Goal: Information Seeking & Learning: Find specific page/section

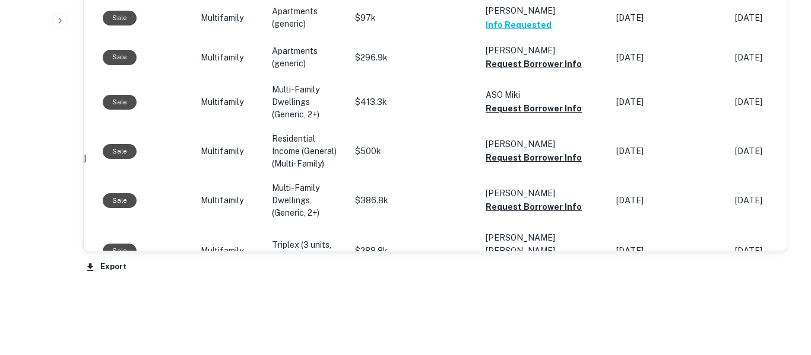
scroll to position [1271, 0]
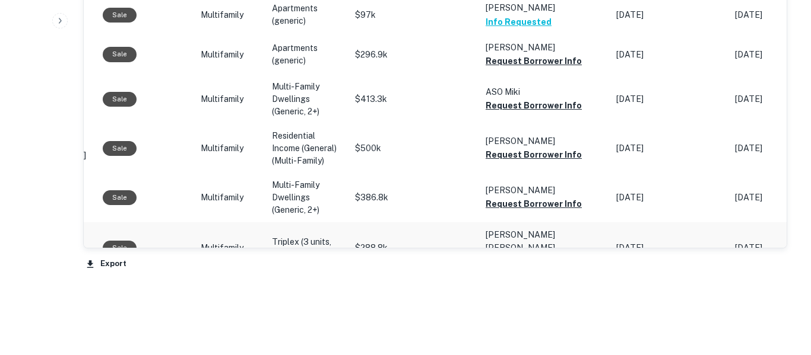
click at [542, 255] on button "Request Borrower Info" at bounding box center [533, 262] width 96 height 14
click at [548, 197] on button "Request Borrower Info" at bounding box center [533, 204] width 96 height 14
click at [550, 148] on button "Request Borrower Info" at bounding box center [533, 155] width 96 height 14
click at [543, 98] on button "Request Borrower Info" at bounding box center [533, 105] width 96 height 14
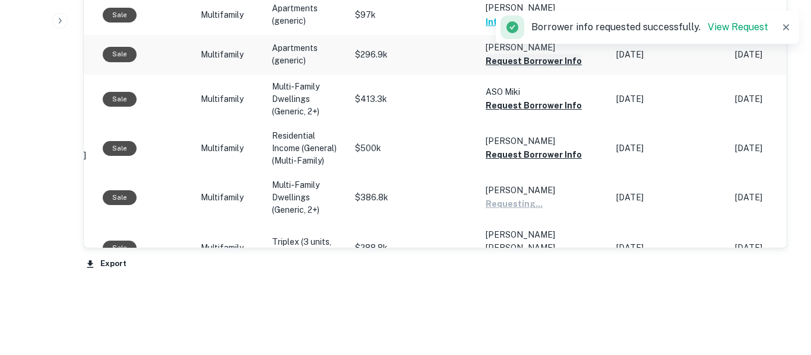
click at [490, 54] on button "Request Borrower Info" at bounding box center [533, 61] width 96 height 14
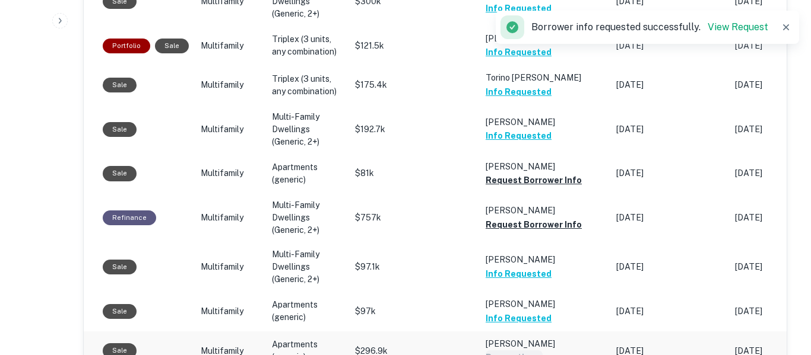
scroll to position [972, 0]
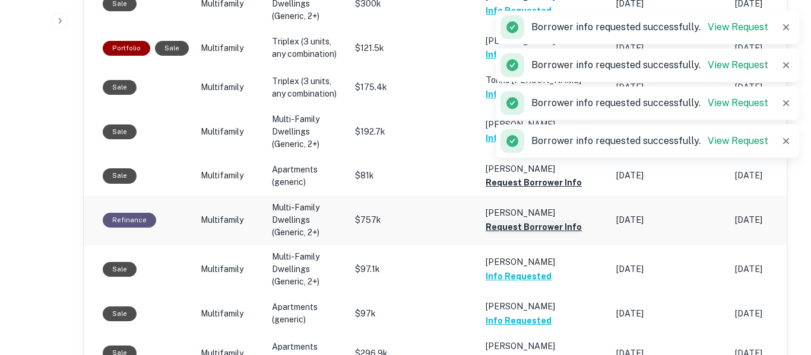
click at [556, 220] on button "Request Borrower Info" at bounding box center [533, 227] width 96 height 14
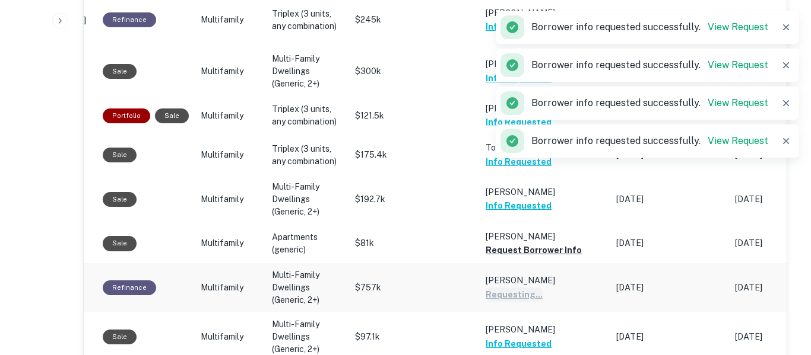
scroll to position [904, 0]
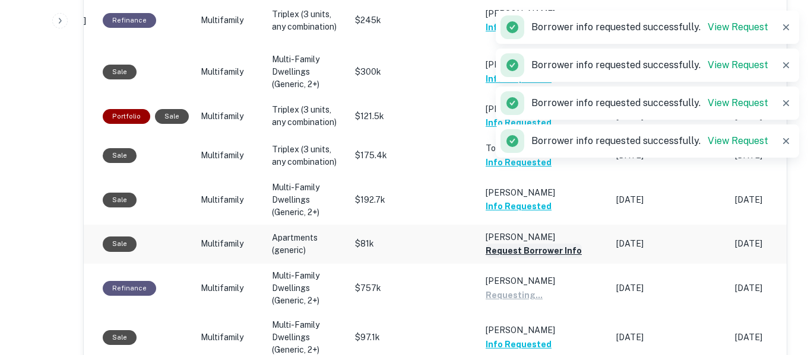
click at [541, 244] on button "Request Borrower Info" at bounding box center [533, 251] width 96 height 14
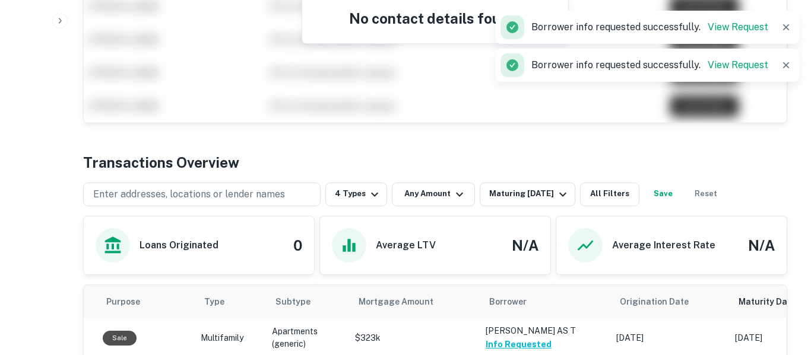
scroll to position [370, 0]
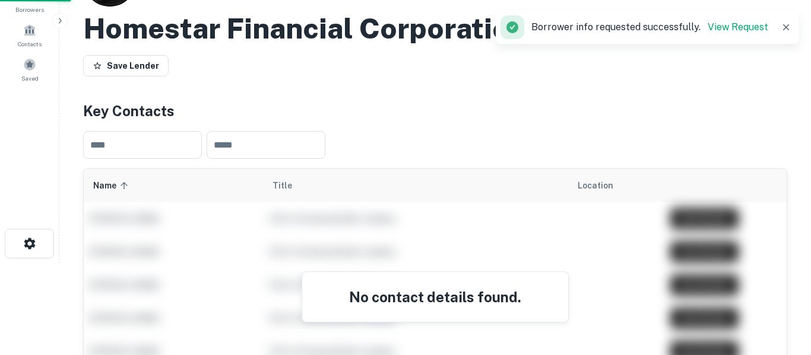
scroll to position [45, 0]
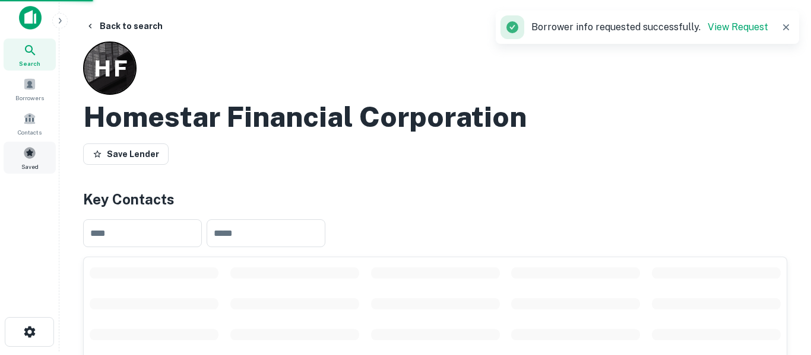
click at [33, 159] on span at bounding box center [29, 153] width 13 height 13
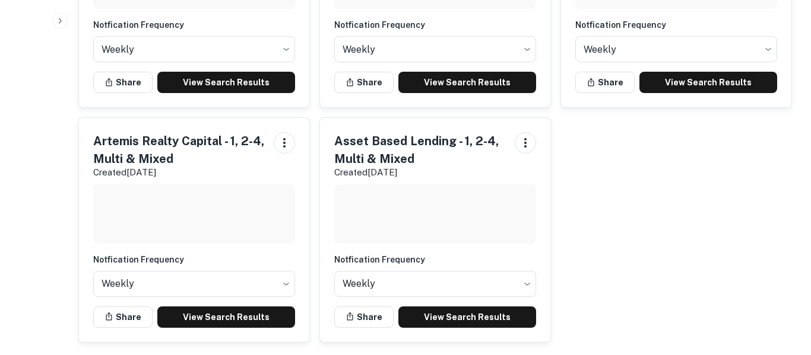
scroll to position [1438, 0]
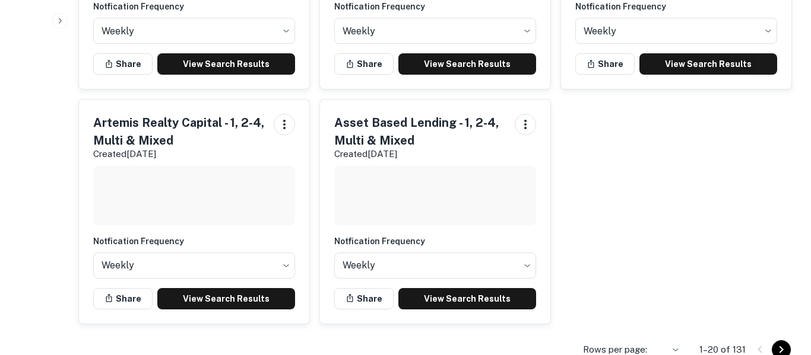
click at [781, 343] on icon "Go to next page" at bounding box center [781, 350] width 14 height 14
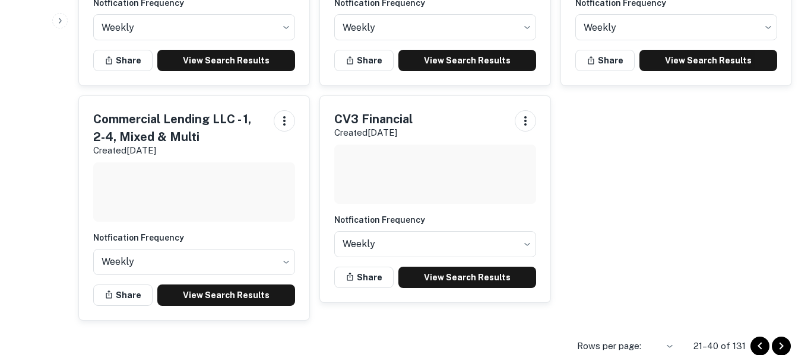
click at [783, 339] on icon "Go to next page" at bounding box center [781, 346] width 14 height 14
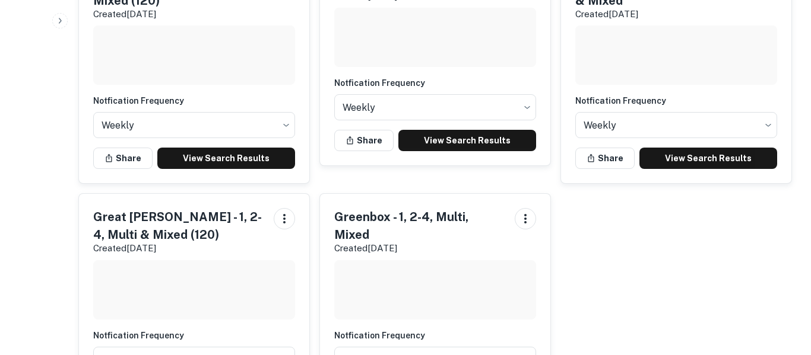
scroll to position [1474, 0]
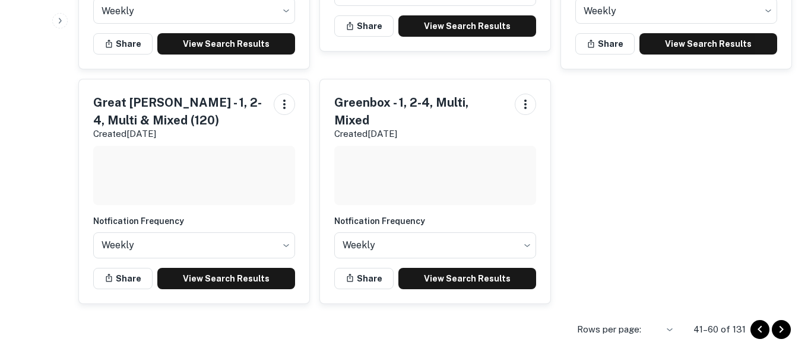
click at [781, 333] on div at bounding box center [405, 177] width 811 height 355
click at [783, 339] on button "Go to next page" at bounding box center [780, 329] width 19 height 19
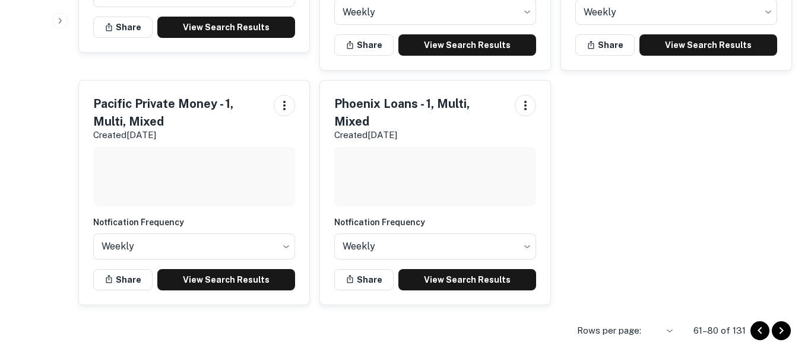
scroll to position [1420, 0]
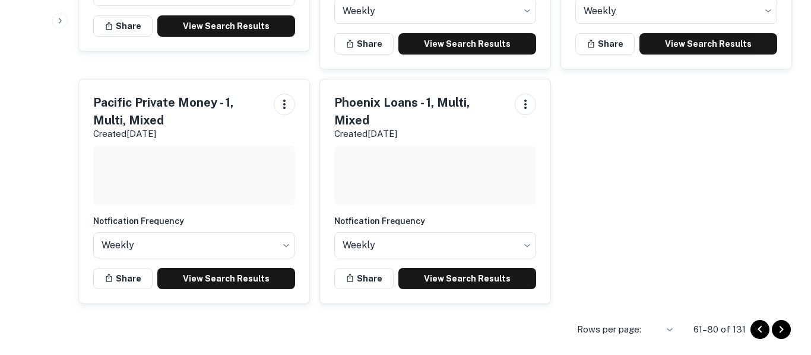
click at [789, 326] on button "Go to next page" at bounding box center [780, 329] width 19 height 19
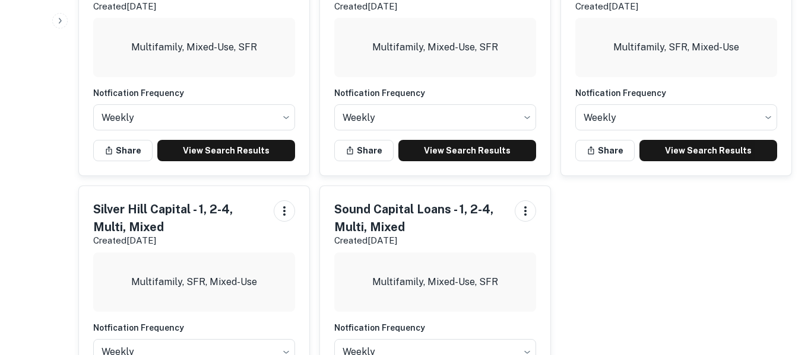
scroll to position [1438, 0]
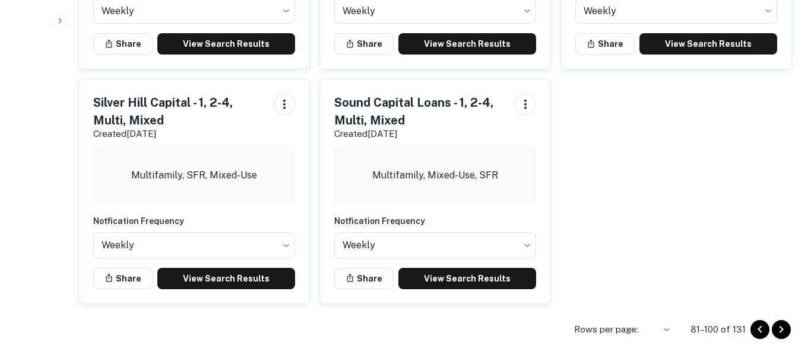
click at [781, 328] on icon "Go to next page" at bounding box center [781, 329] width 4 height 7
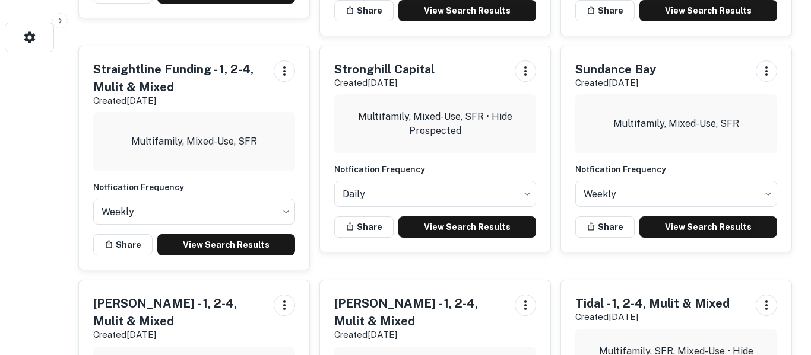
scroll to position [0, 0]
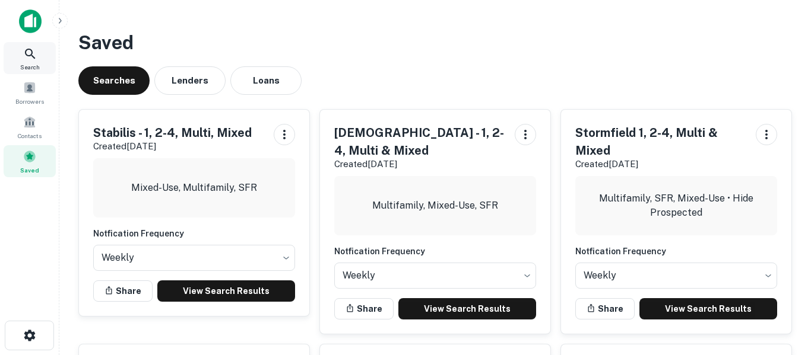
click at [28, 53] on icon at bounding box center [30, 54] width 14 height 14
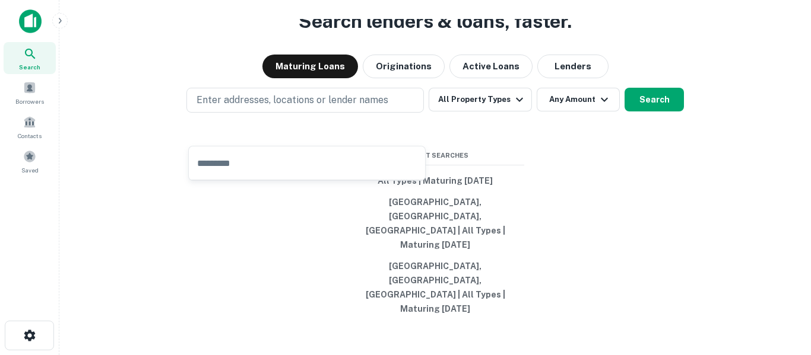
click at [312, 170] on input "text" at bounding box center [307, 163] width 236 height 33
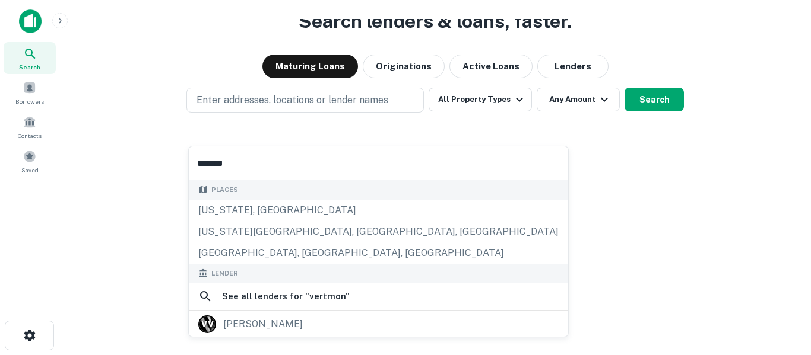
type input "********"
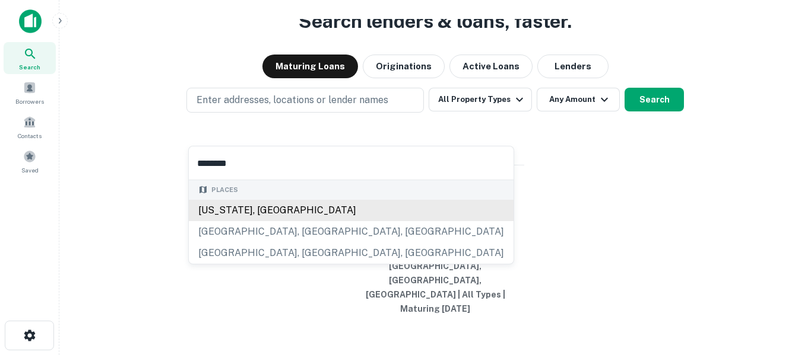
click at [234, 208] on div "Vermont, USA" at bounding box center [351, 210] width 325 height 21
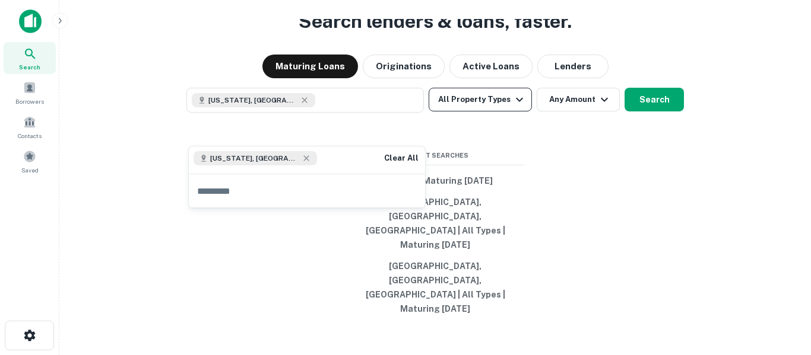
click at [493, 112] on button "All Property Types" at bounding box center [479, 100] width 103 height 24
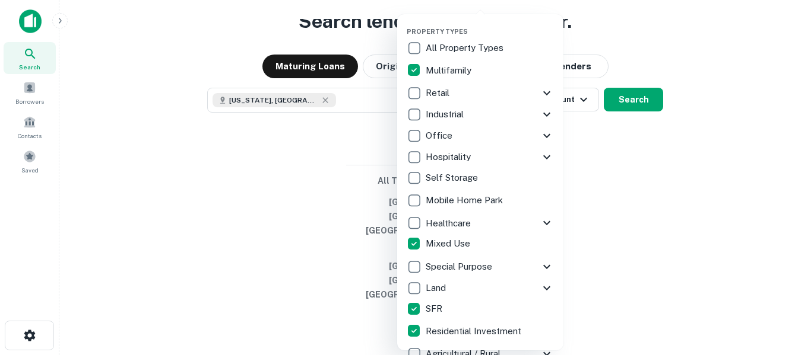
click at [648, 265] on div at bounding box center [405, 177] width 811 height 355
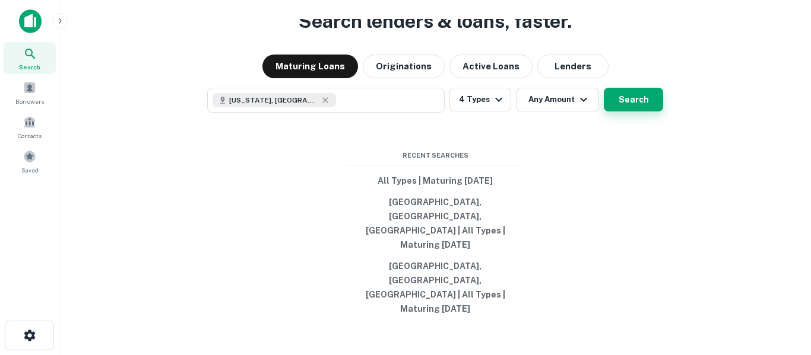
click at [636, 112] on button "Search" at bounding box center [632, 100] width 59 height 24
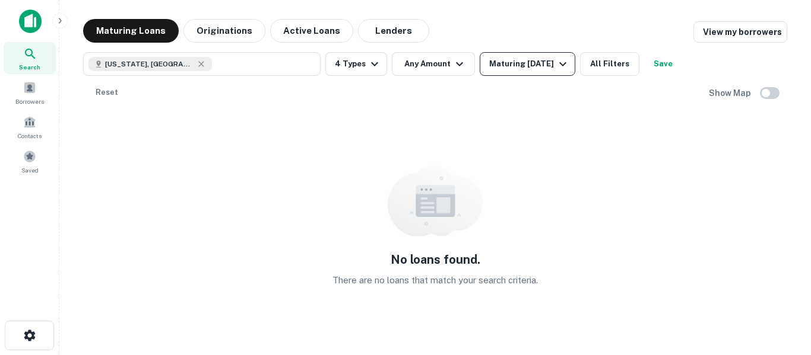
click at [557, 64] on icon "button" at bounding box center [562, 64] width 14 height 14
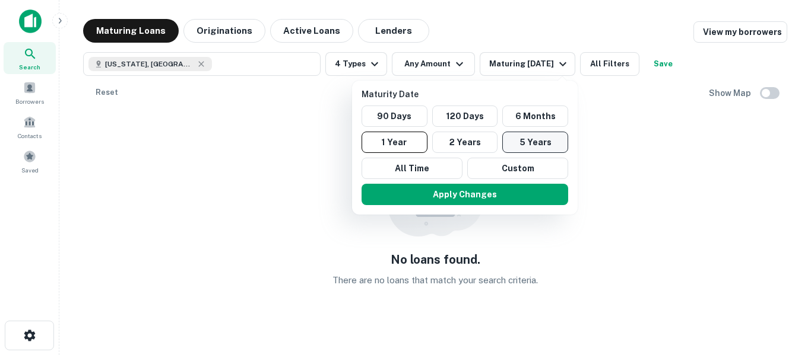
click at [548, 144] on button "5 Years" at bounding box center [535, 142] width 66 height 21
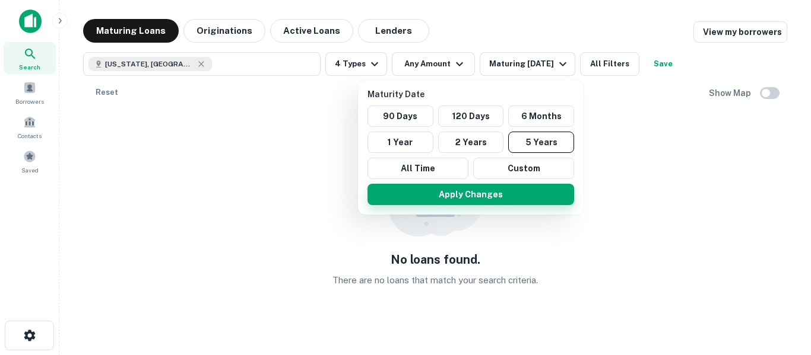
click at [517, 198] on button "Apply Changes" at bounding box center [470, 194] width 206 height 21
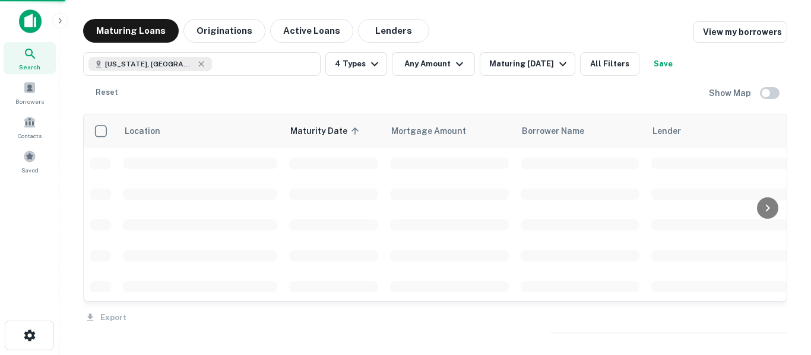
click at [164, 72] on div at bounding box center [405, 177] width 811 height 355
click at [160, 66] on div at bounding box center [405, 177] width 811 height 355
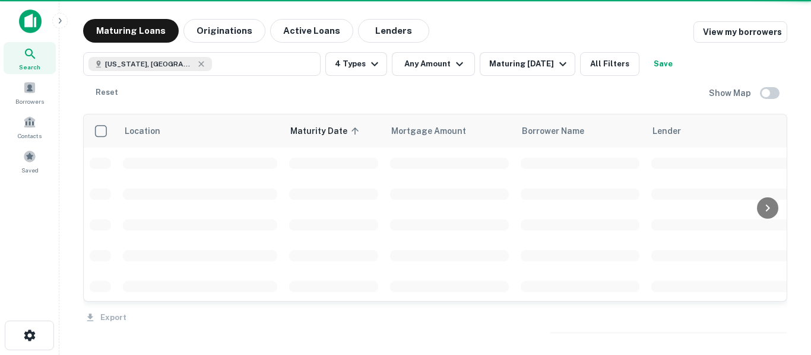
click at [161, 65] on div at bounding box center [405, 177] width 811 height 355
click at [164, 67] on div at bounding box center [405, 177] width 811 height 355
click at [157, 67] on div at bounding box center [405, 177] width 811 height 355
click at [193, 66] on div at bounding box center [405, 177] width 811 height 355
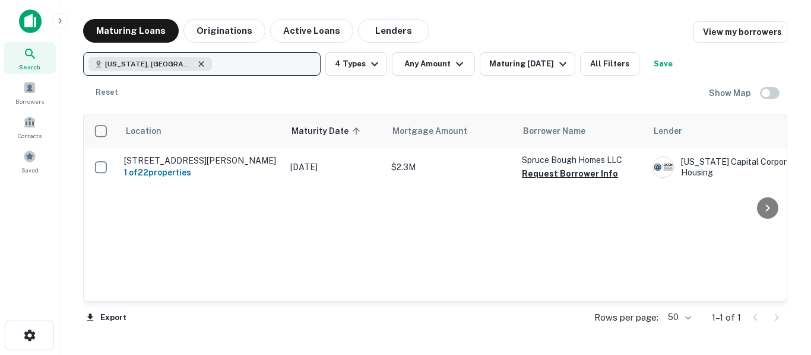
click at [196, 61] on icon "button" at bounding box center [200, 63] width 9 height 9
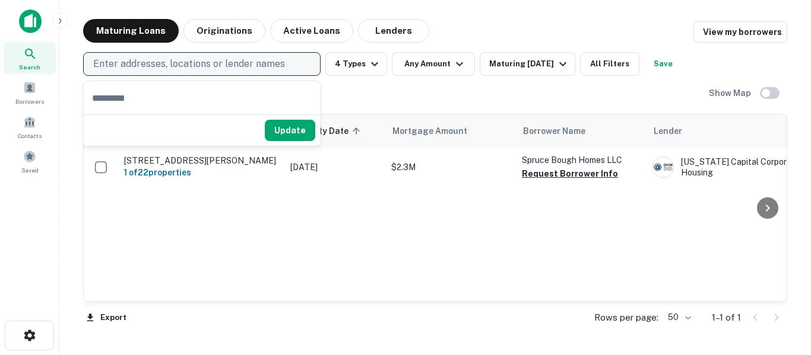
click at [192, 102] on input "text" at bounding box center [202, 97] width 236 height 33
type input "********"
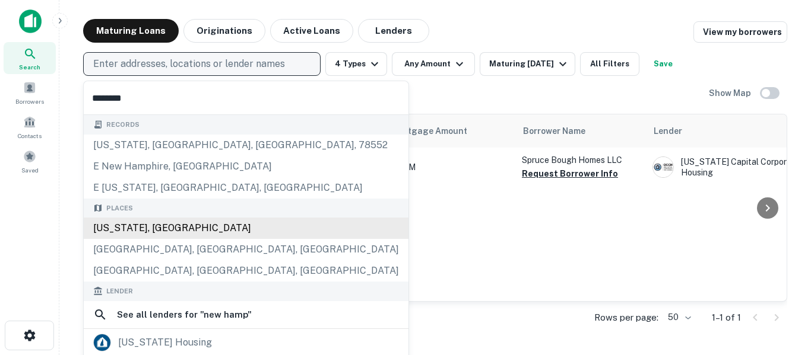
click at [180, 227] on div "New Hampshire, USA" at bounding box center [246, 228] width 325 height 21
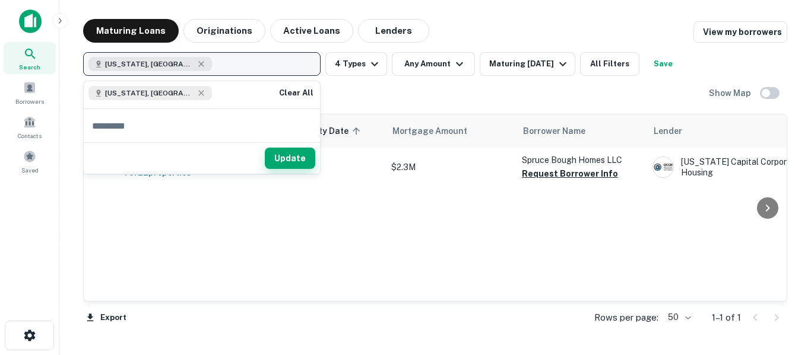
click at [293, 162] on button "Update" at bounding box center [290, 158] width 50 height 21
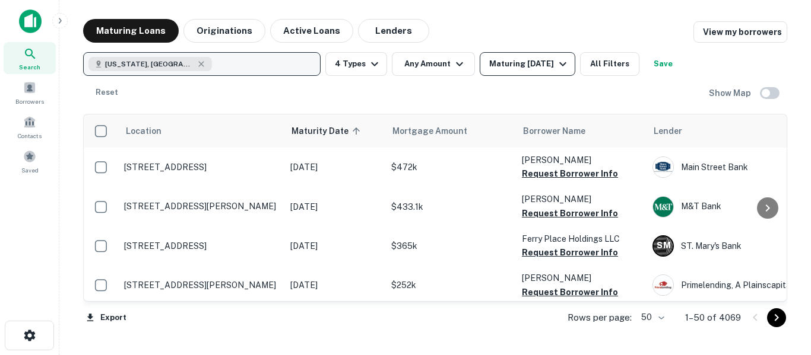
click at [557, 67] on div "Maturing In 5 Years" at bounding box center [529, 64] width 81 height 14
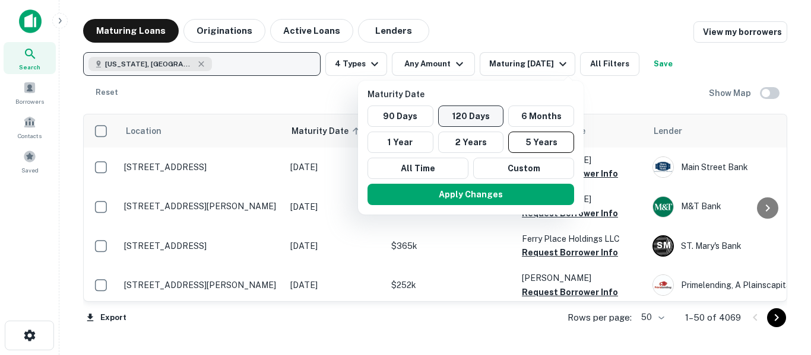
click at [481, 117] on button "120 Days" at bounding box center [471, 116] width 66 height 21
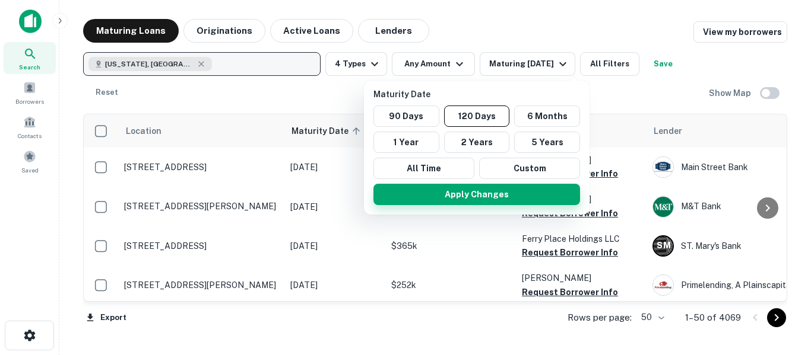
click at [485, 198] on button "Apply Changes" at bounding box center [476, 194] width 206 height 21
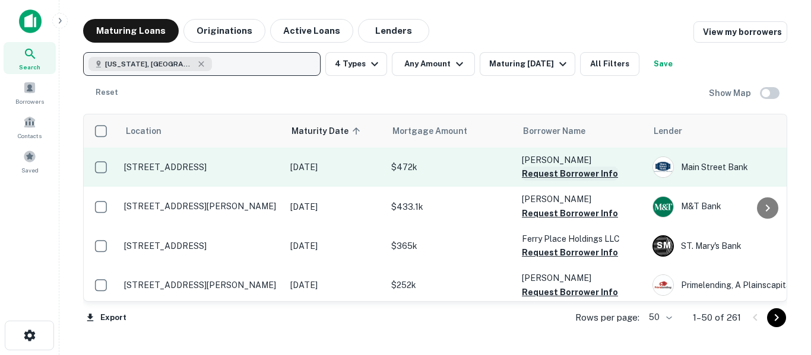
click at [600, 176] on button "Request Borrower Info" at bounding box center [570, 174] width 96 height 14
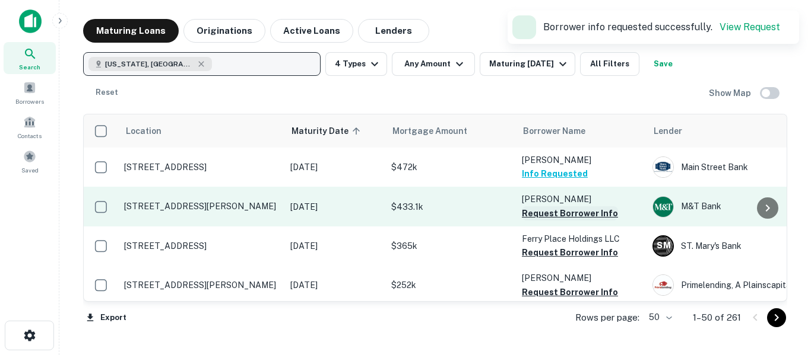
click at [608, 214] on button "Request Borrower Info" at bounding box center [570, 213] width 96 height 14
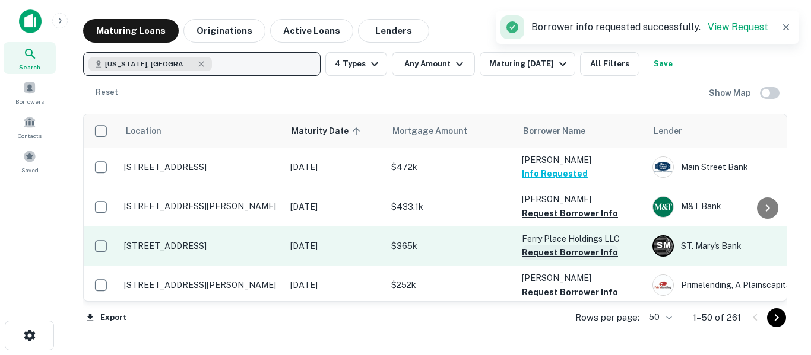
click at [601, 255] on button "Request Borrower Info" at bounding box center [570, 253] width 96 height 14
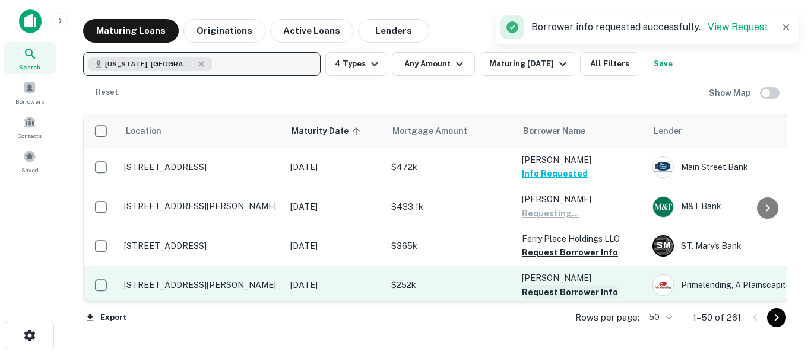
click at [608, 294] on button "Request Borrower Info" at bounding box center [570, 292] width 96 height 14
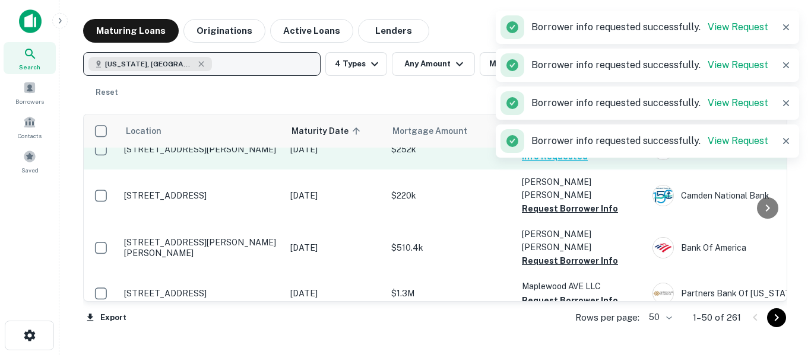
scroll to position [138, 0]
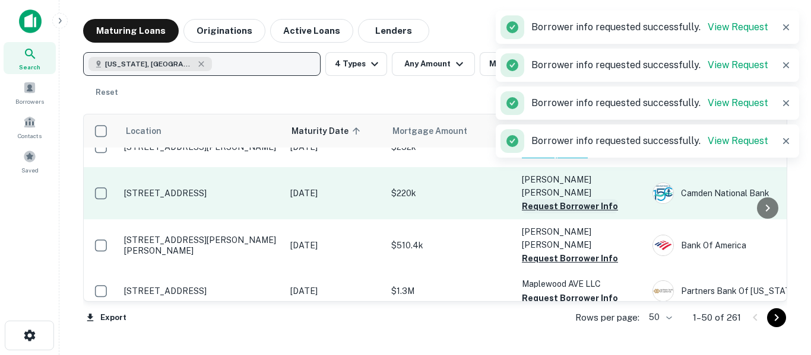
click at [603, 199] on button "Request Borrower Info" at bounding box center [570, 206] width 96 height 14
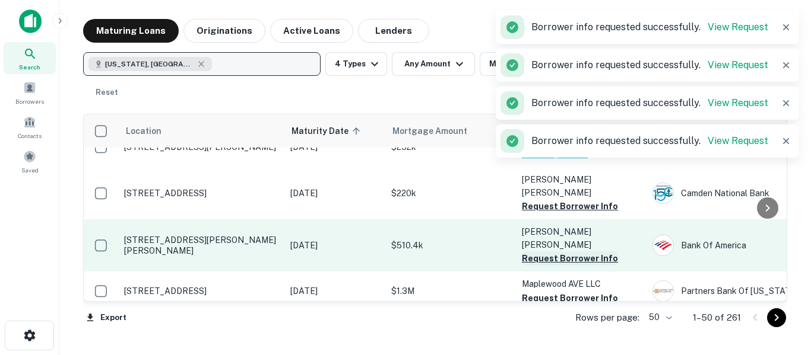
click at [605, 252] on button "Request Borrower Info" at bounding box center [570, 259] width 96 height 14
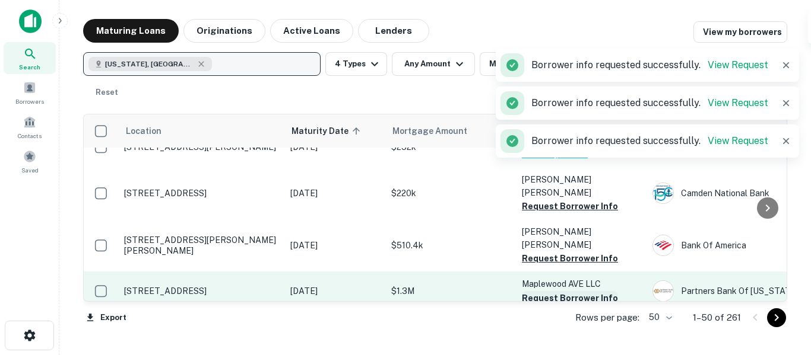
click at [602, 291] on button "Request Borrower Info" at bounding box center [570, 298] width 96 height 14
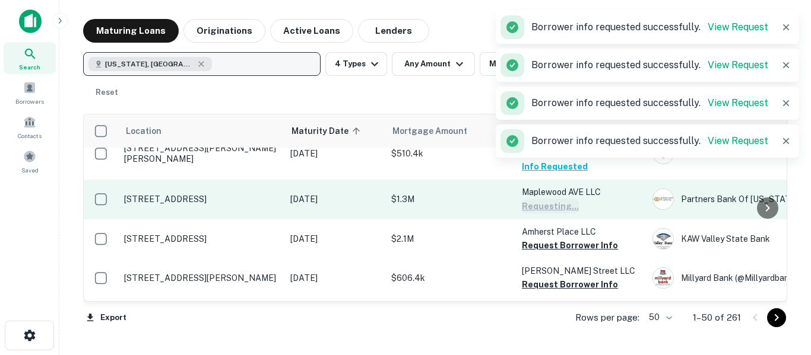
scroll to position [236, 0]
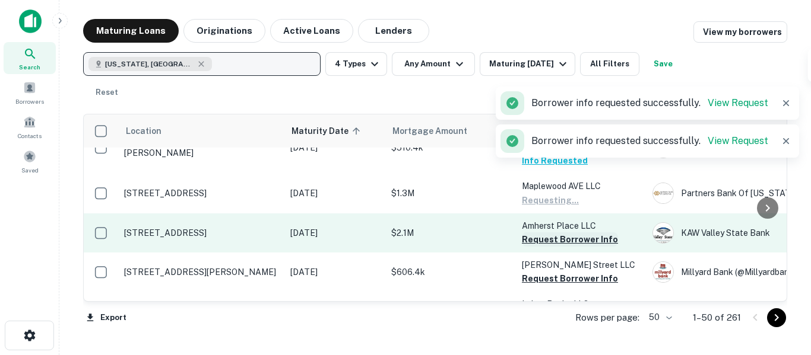
click at [603, 233] on button "Request Borrower Info" at bounding box center [570, 240] width 96 height 14
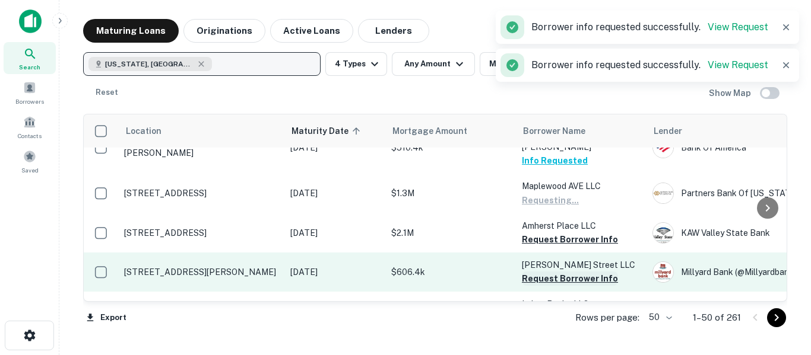
click at [602, 272] on button "Request Borrower Info" at bounding box center [570, 279] width 96 height 14
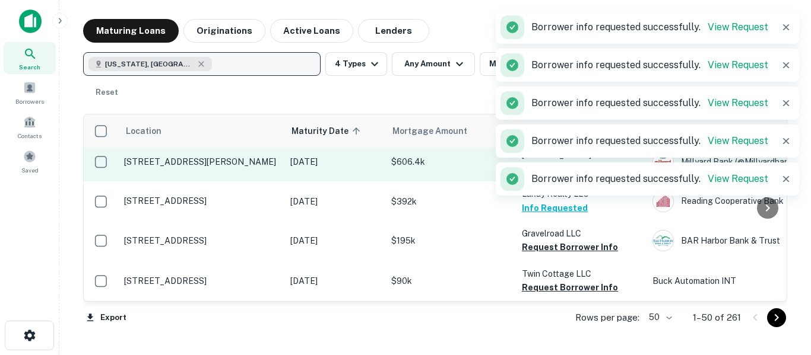
scroll to position [348, 0]
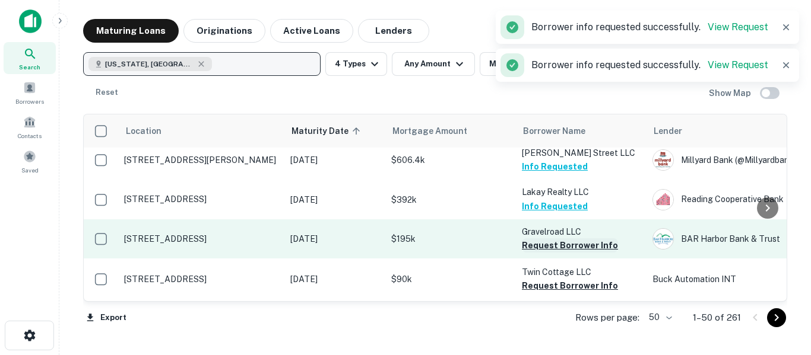
click at [604, 239] on button "Request Borrower Info" at bounding box center [570, 246] width 96 height 14
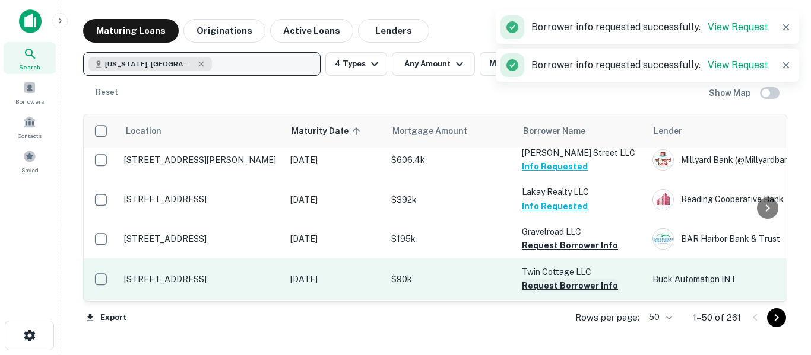
click at [594, 279] on button "Request Borrower Info" at bounding box center [570, 286] width 96 height 14
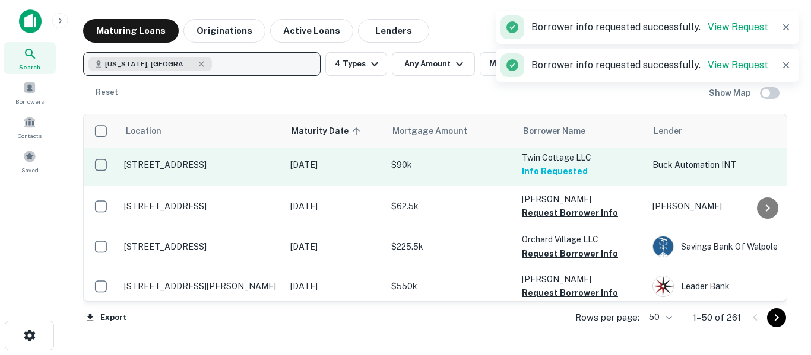
scroll to position [470, 0]
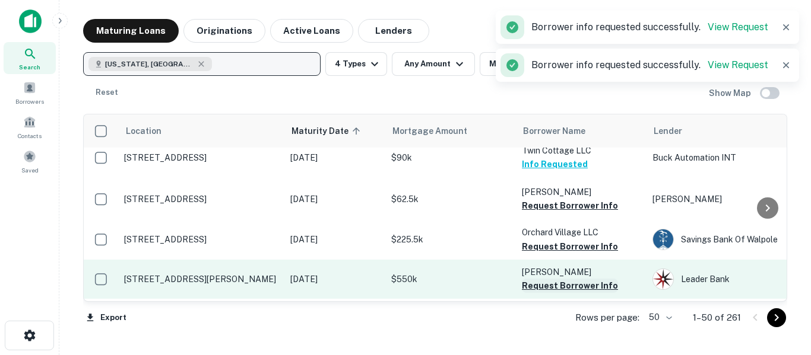
click at [592, 279] on button "Request Borrower Info" at bounding box center [570, 286] width 96 height 14
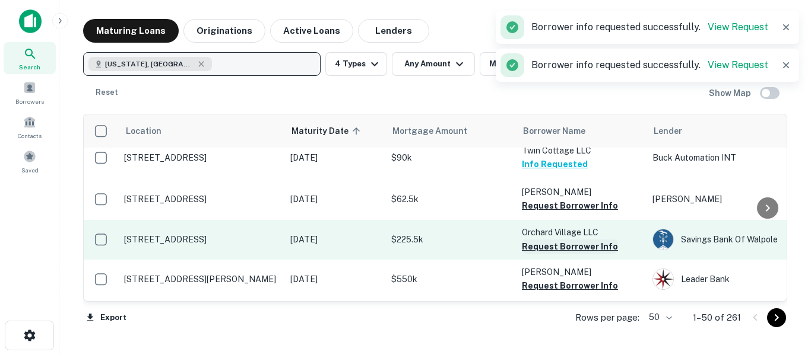
click at [599, 240] on button "Request Borrower Info" at bounding box center [570, 247] width 96 height 14
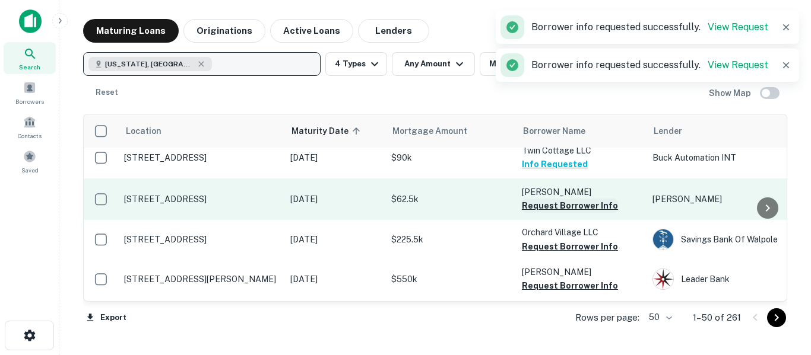
click at [599, 199] on button "Request Borrower Info" at bounding box center [570, 206] width 96 height 14
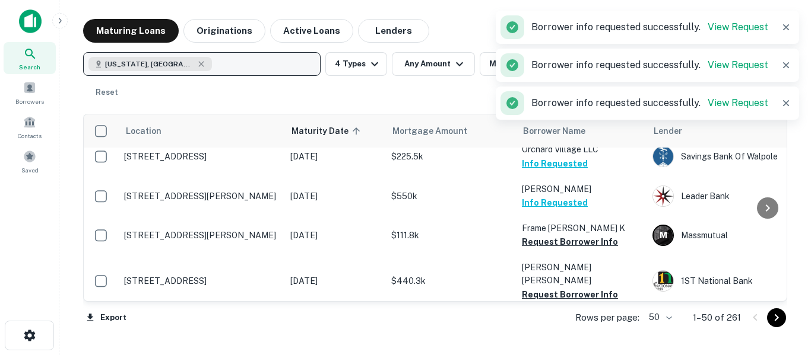
scroll to position [554, 0]
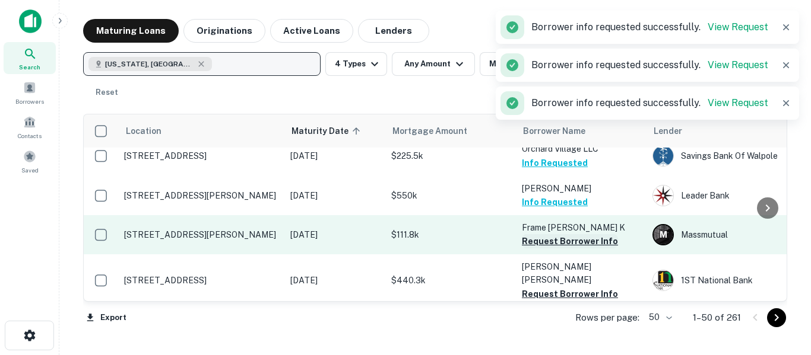
click at [592, 234] on button "Request Borrower Info" at bounding box center [570, 241] width 96 height 14
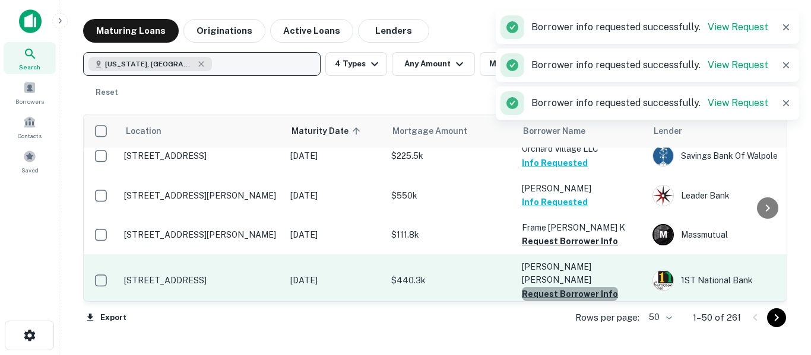
click at [591, 287] on button "Request Borrower Info" at bounding box center [570, 294] width 96 height 14
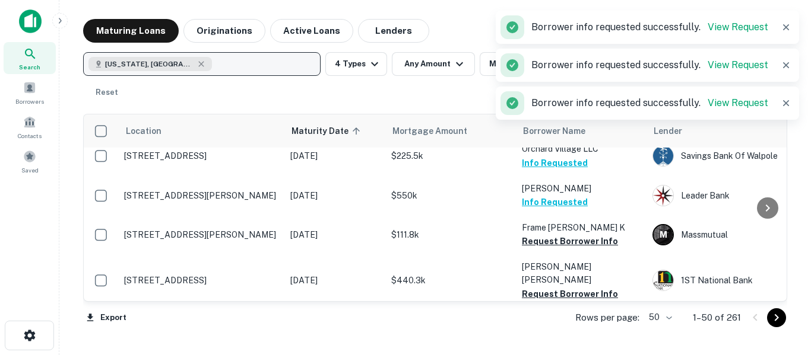
click at [592, 326] on button "Request Borrower Info" at bounding box center [570, 333] width 96 height 14
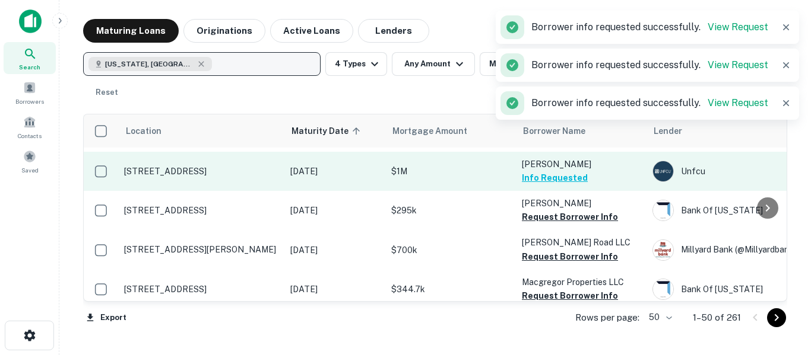
scroll to position [710, 0]
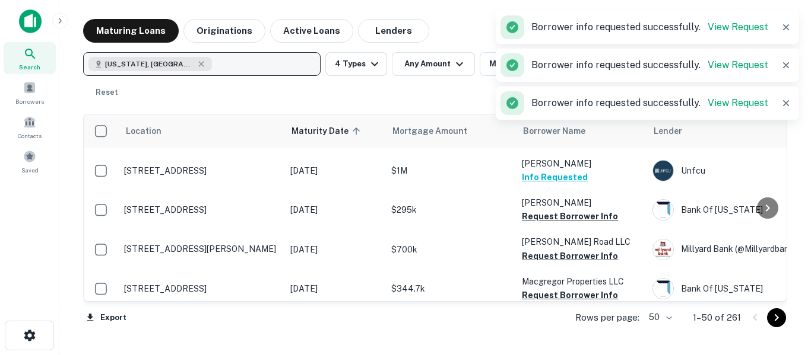
click at [591, 328] on button "Request Borrower Info" at bounding box center [570, 335] width 96 height 14
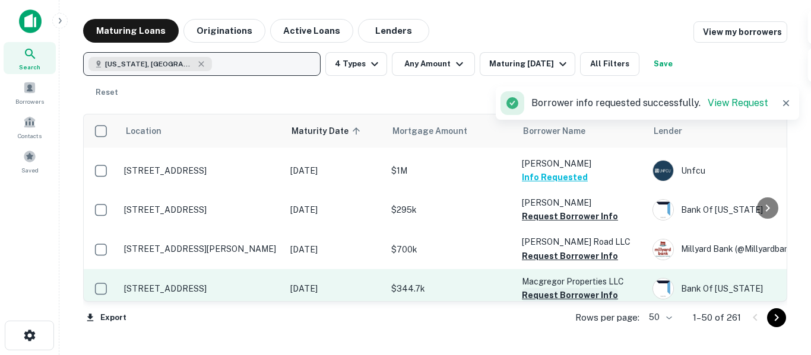
click at [595, 288] on button "Request Borrower Info" at bounding box center [570, 295] width 96 height 14
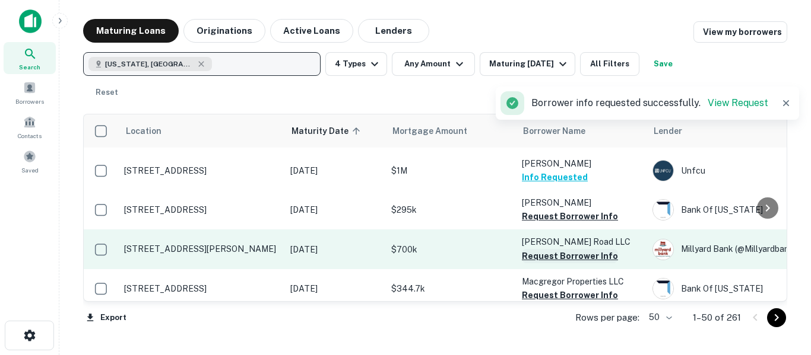
click at [594, 249] on button "Request Borrower Info" at bounding box center [570, 256] width 96 height 14
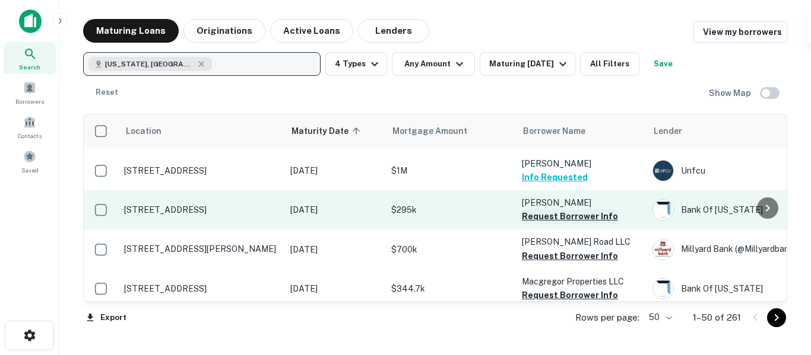
click at [594, 209] on button "Request Borrower Info" at bounding box center [570, 216] width 96 height 14
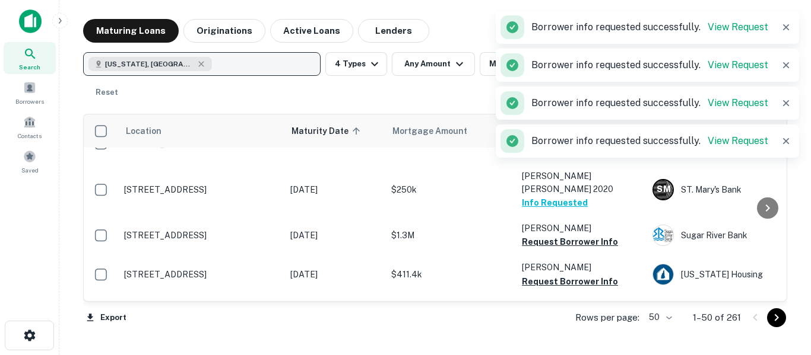
scroll to position [898, 0]
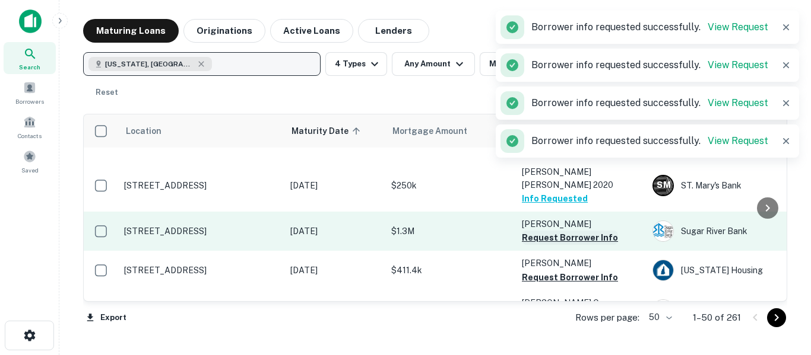
click at [595, 231] on button "Request Borrower Info" at bounding box center [570, 238] width 96 height 14
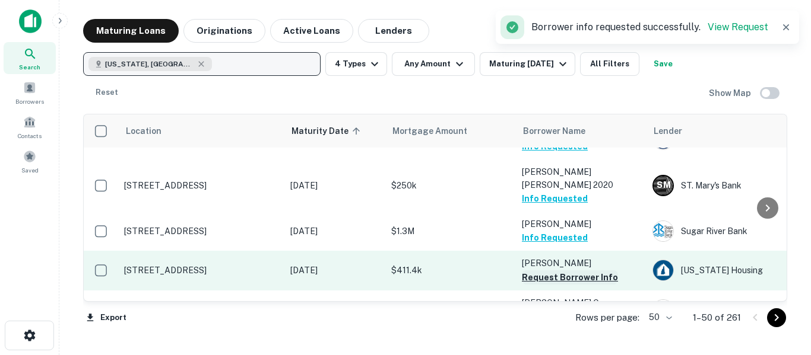
click at [605, 271] on button "Request Borrower Info" at bounding box center [570, 278] width 96 height 14
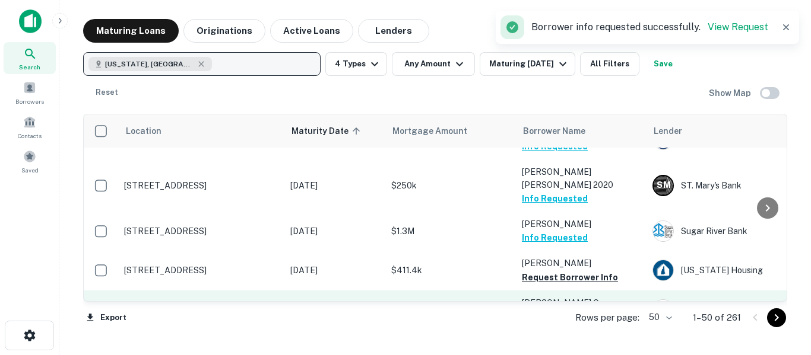
click at [600, 310] on button "Request Borrower Info" at bounding box center [570, 317] width 96 height 14
